Goal: Obtain resource: Download file/media

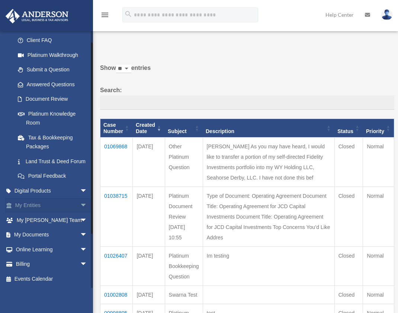
scroll to position [83, 0]
click at [29, 233] on link "My Documents arrow_drop_down" at bounding box center [51, 235] width 93 height 15
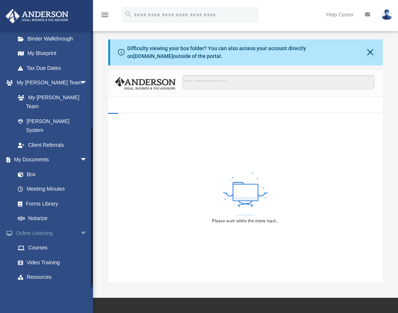
scroll to position [158, 0]
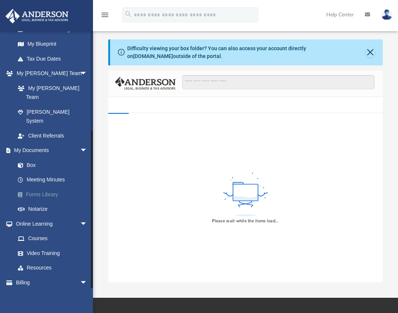
click at [43, 187] on link "Forms Library" at bounding box center [54, 194] width 88 height 15
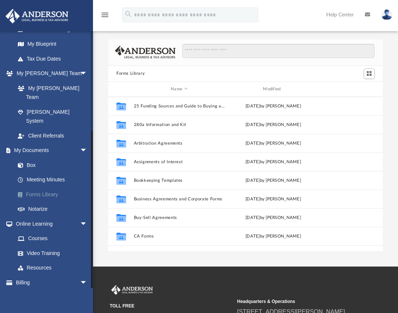
scroll to position [164, 269]
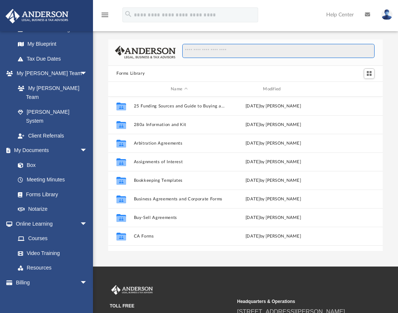
click at [256, 51] on input "Search files and folders" at bounding box center [278, 51] width 192 height 14
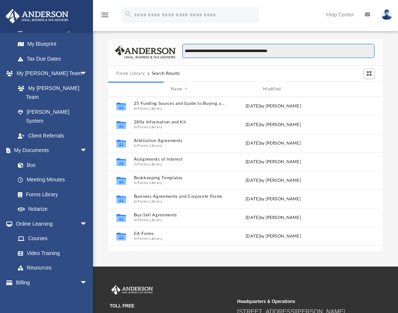
type input "**********"
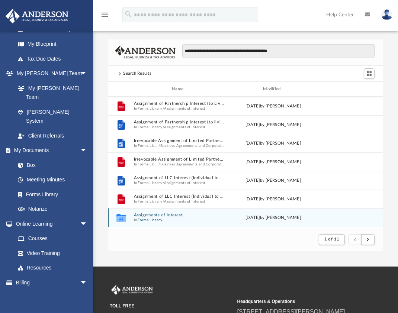
click at [157, 217] on button "Assignments of Interest" at bounding box center [179, 215] width 91 height 5
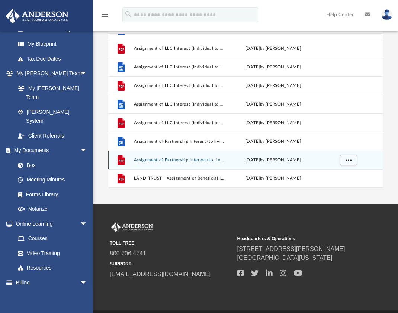
scroll to position [50, 0]
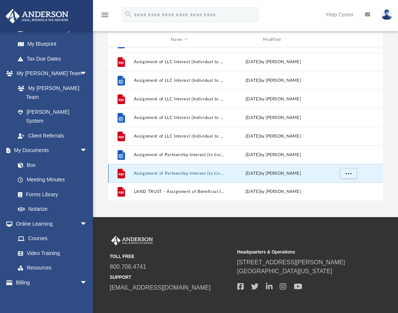
click at [160, 172] on button "Assignment of Partnership Interest (to Living Trust).pdf" at bounding box center [179, 173] width 91 height 5
